Goal: Unclear

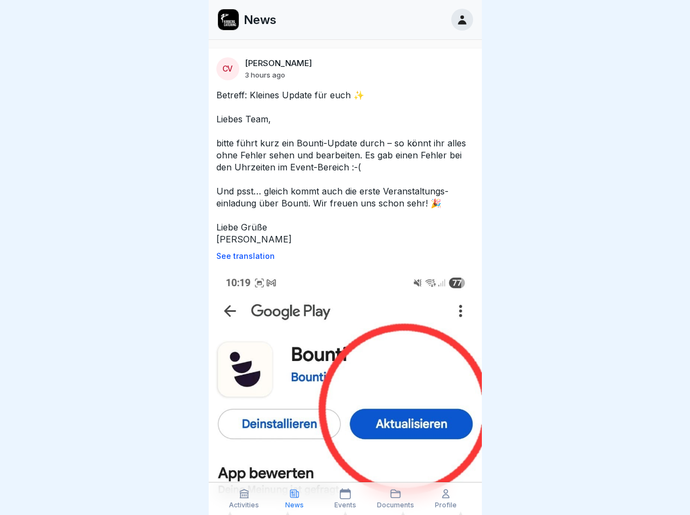
click at [340, 256] on p "See translation" at bounding box center [345, 256] width 258 height 9
click at [244, 499] on icon at bounding box center [244, 493] width 11 height 11
click at [294, 499] on icon at bounding box center [294, 493] width 11 height 11
click at [345, 499] on icon at bounding box center [345, 493] width 11 height 11
click at [395, 499] on icon at bounding box center [395, 493] width 11 height 11
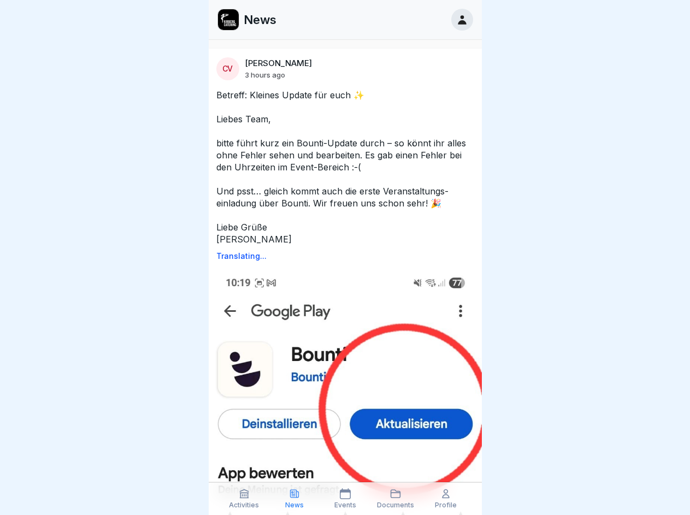
click at [446, 499] on icon at bounding box center [445, 493] width 11 height 11
